Goal: Task Accomplishment & Management: Manage account settings

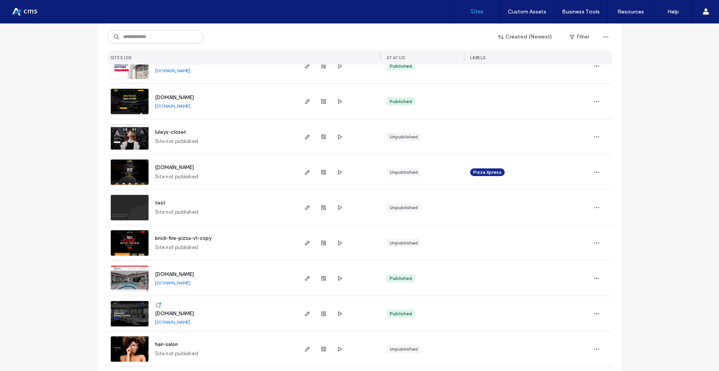
scroll to position [277, 0]
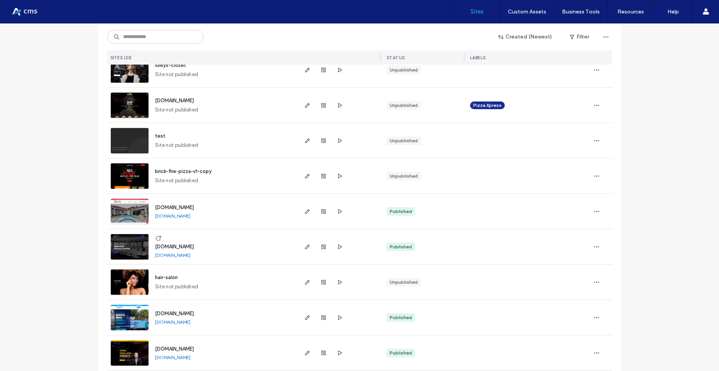
click at [129, 229] on div "[DOMAIN_NAME] [DOMAIN_NAME] Published" at bounding box center [359, 211] width 505 height 35
click at [130, 215] on img at bounding box center [130, 225] width 38 height 52
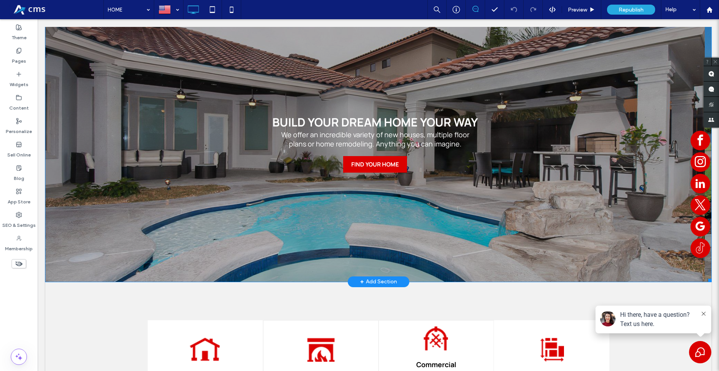
scroll to position [118, 0]
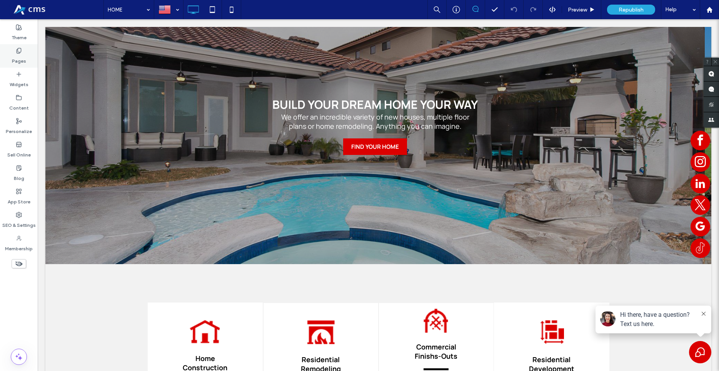
click at [18, 55] on label "Pages" at bounding box center [19, 59] width 14 height 11
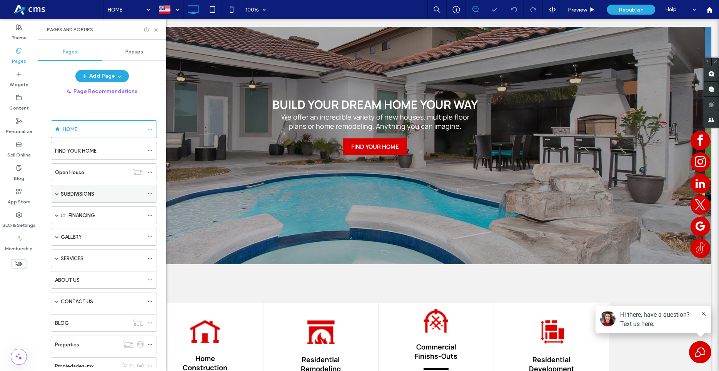
click at [55, 191] on span at bounding box center [57, 193] width 4 height 17
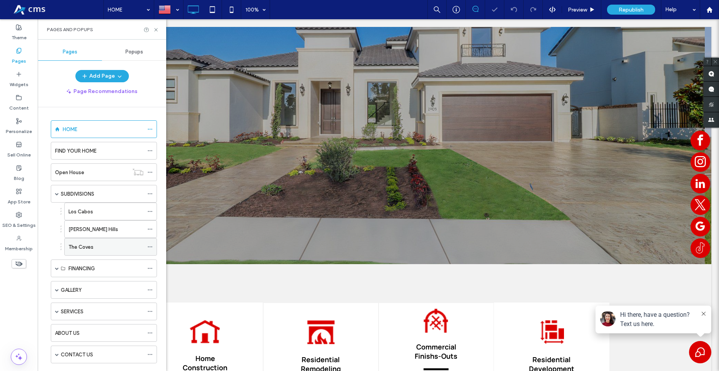
click at [92, 240] on div "The Coves" at bounding box center [105, 246] width 75 height 17
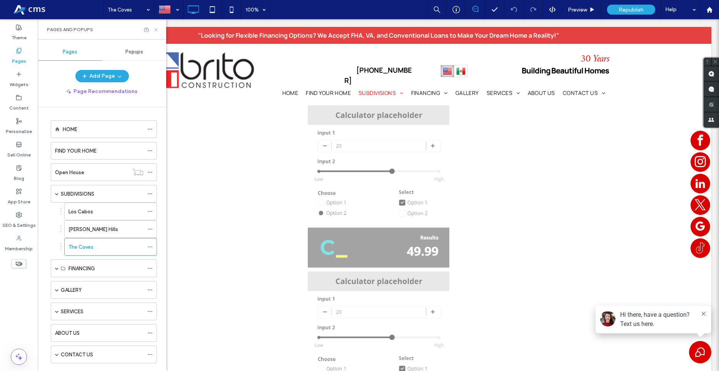
drag, startPoint x: 154, startPoint y: 29, endPoint x: 248, endPoint y: 63, distance: 99.3
click at [154, 29] on icon at bounding box center [156, 30] width 6 height 6
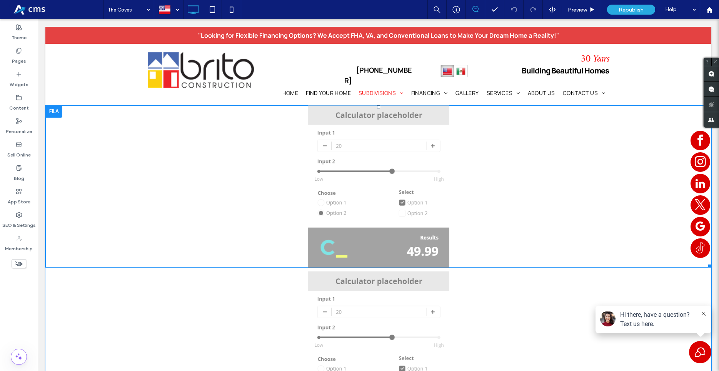
click at [706, 105] on div at bounding box center [708, 107] width 5 height 5
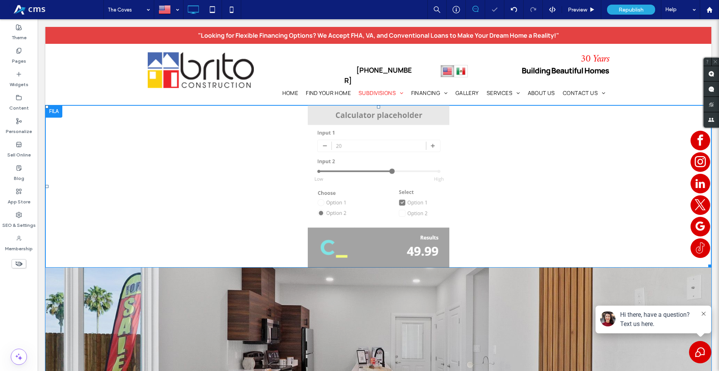
click at [706, 105] on div at bounding box center [708, 107] width 5 height 5
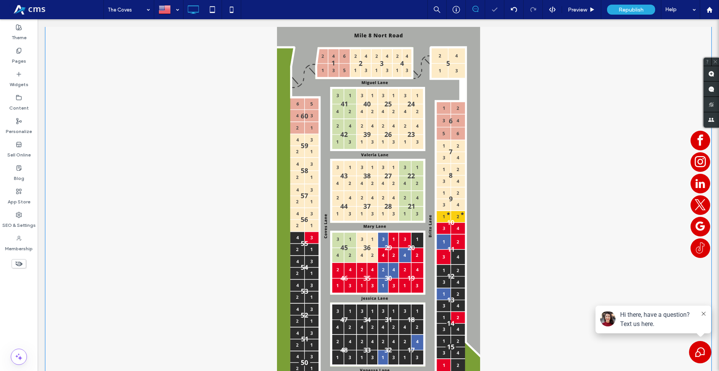
scroll to position [785, 0]
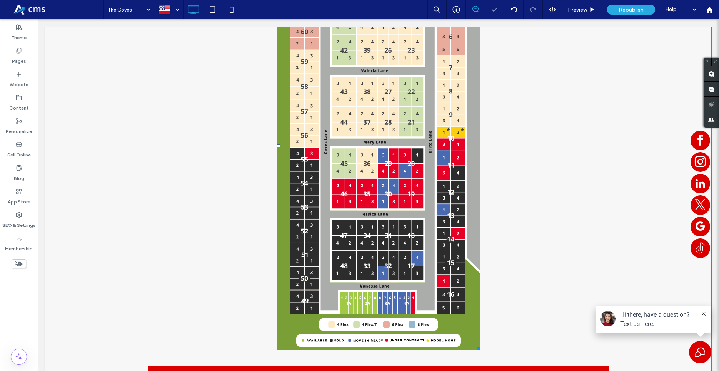
click at [393, 183] on img at bounding box center [378, 146] width 203 height 409
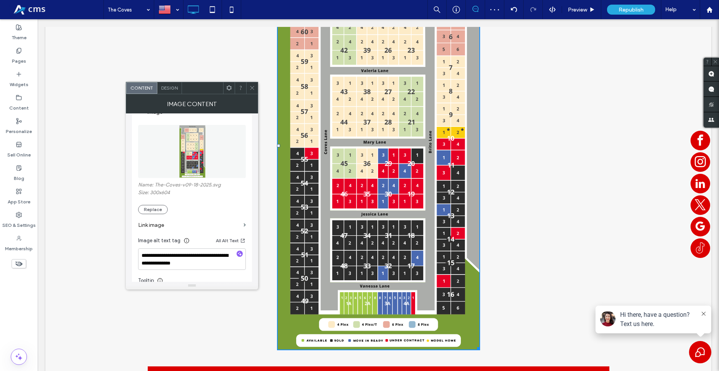
scroll to position [88, 0]
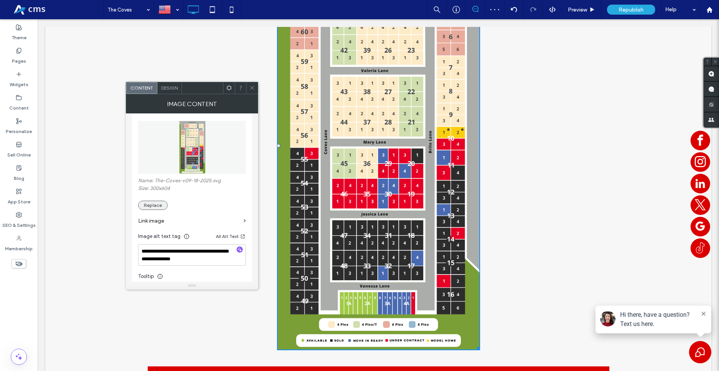
click at [158, 203] on button "Replace" at bounding box center [153, 205] width 30 height 9
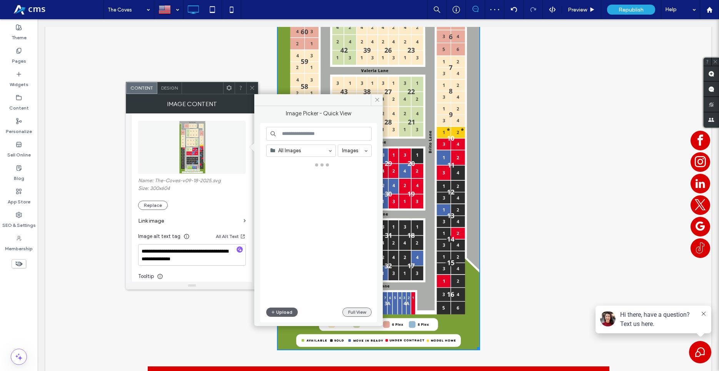
click at [347, 313] on button "Full View" at bounding box center [356, 312] width 29 height 9
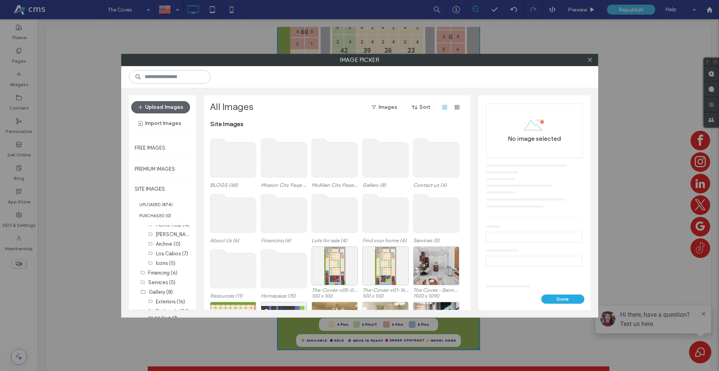
scroll to position [178, 0]
click at [166, 257] on label "The Coves (263)" at bounding box center [175, 253] width 38 height 7
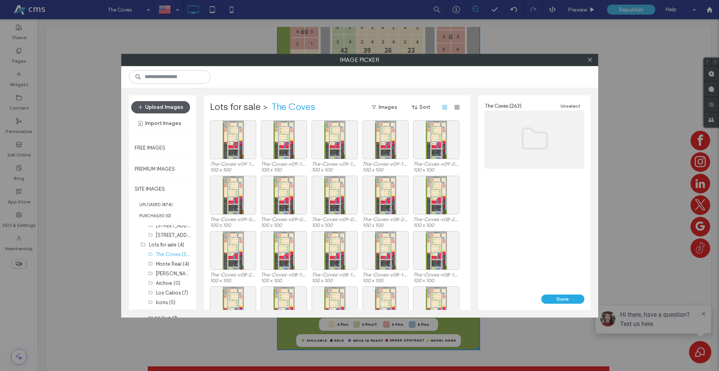
click at [177, 107] on button "Upload Images" at bounding box center [160, 107] width 59 height 12
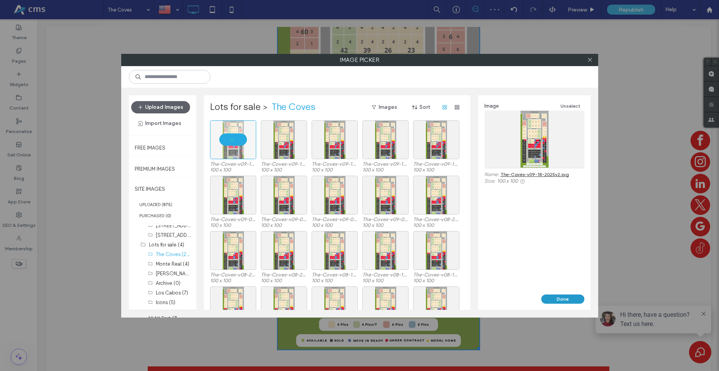
click at [563, 297] on button "Done" at bounding box center [562, 299] width 43 height 9
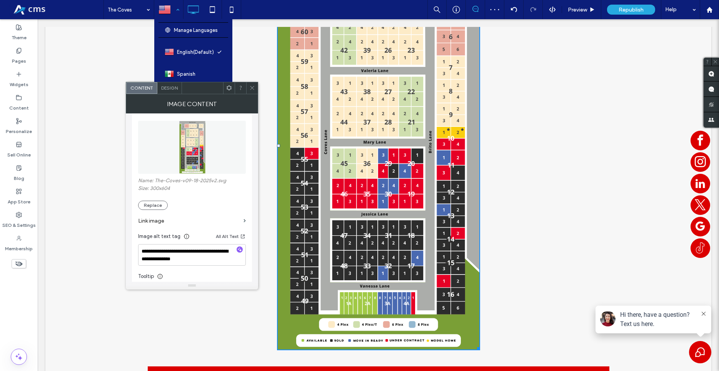
click at [172, 13] on div at bounding box center [169, 9] width 28 height 18
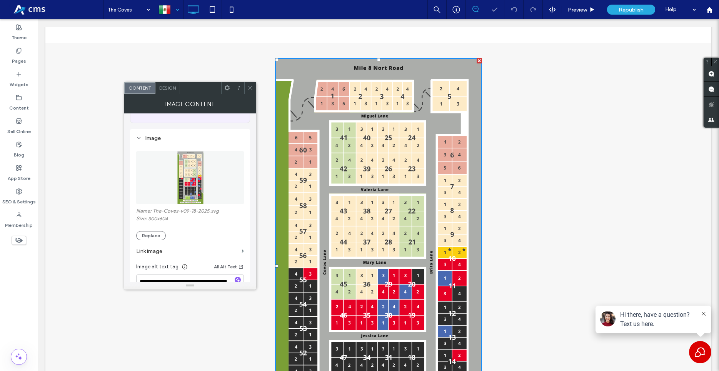
scroll to position [88, 0]
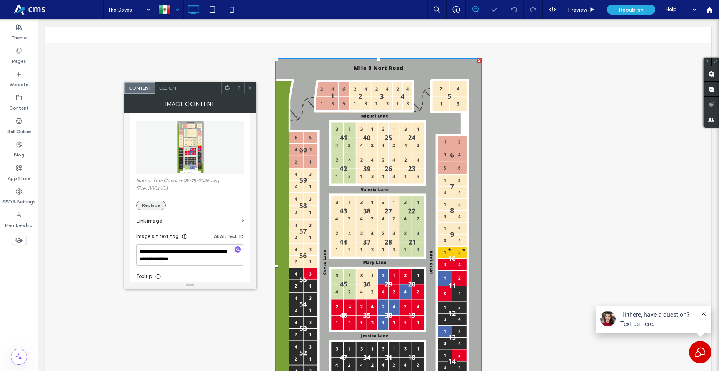
click at [156, 202] on button "Replace" at bounding box center [151, 205] width 30 height 9
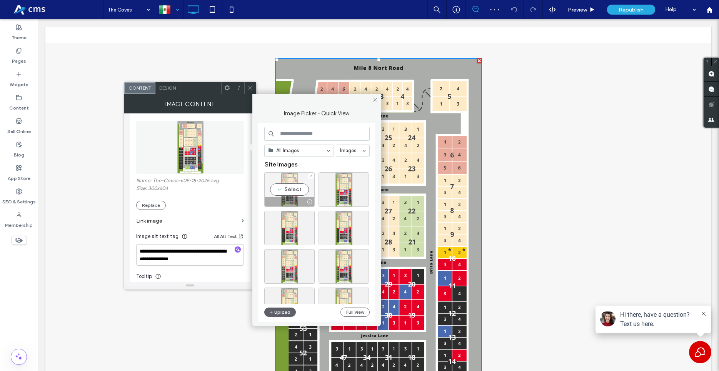
click at [302, 195] on div "Select" at bounding box center [289, 189] width 50 height 35
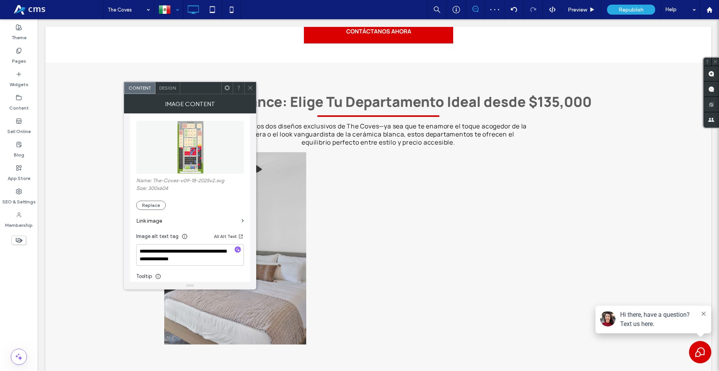
click at [247, 89] on div at bounding box center [250, 88] width 12 height 12
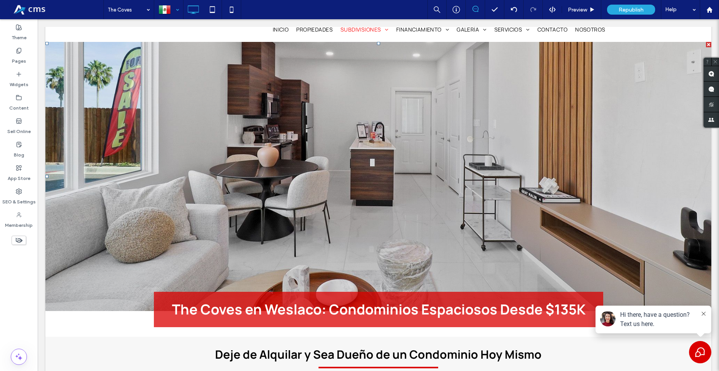
scroll to position [78, 0]
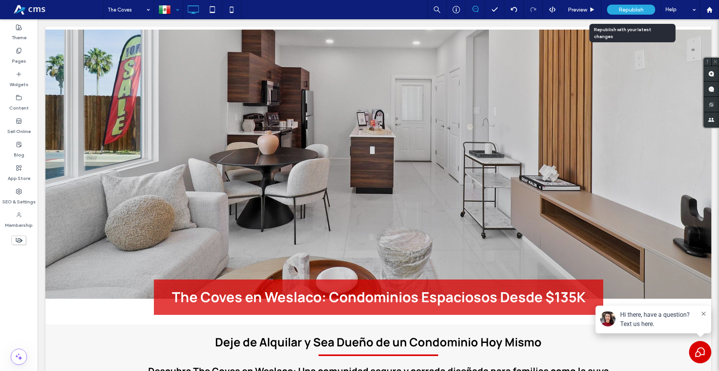
click at [635, 8] on span "Republish" at bounding box center [630, 10] width 25 height 7
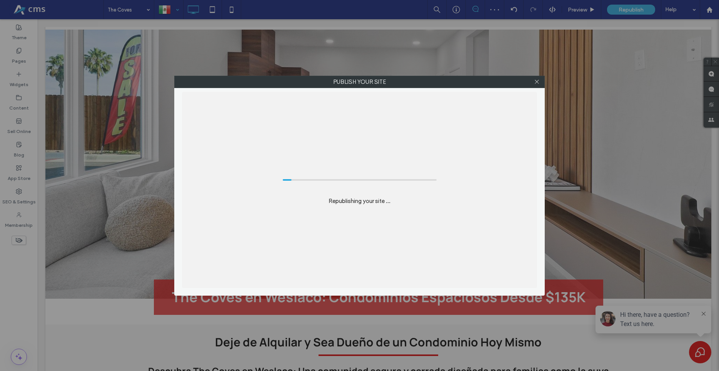
click at [266, 370] on div "Publish your site Republishing your site ..." at bounding box center [359, 185] width 719 height 371
